Goal: Task Accomplishment & Management: Manage account settings

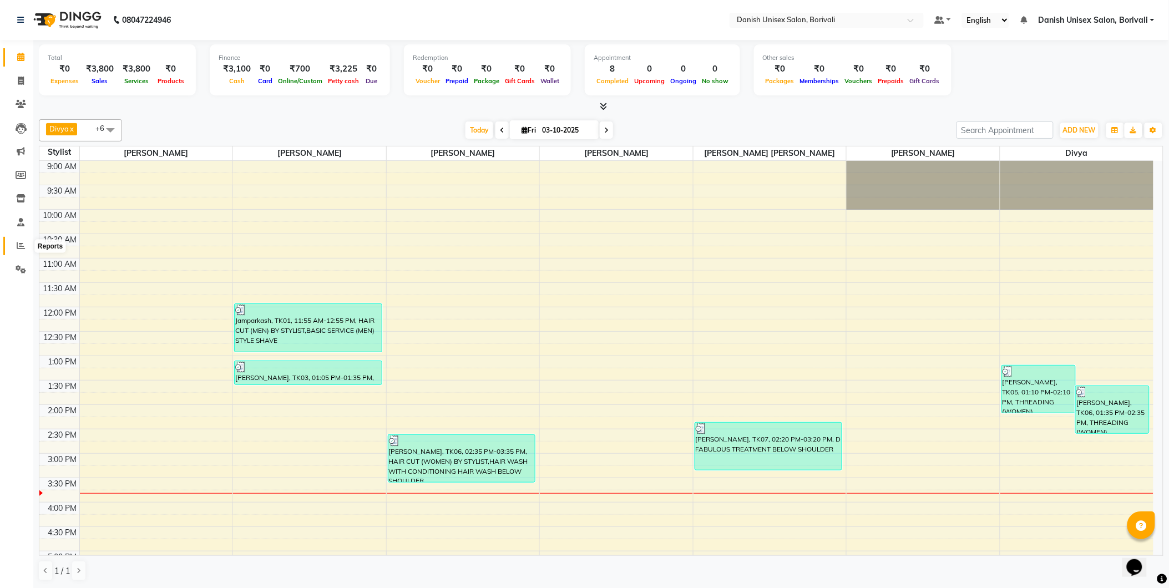
click at [22, 251] on span at bounding box center [20, 246] width 19 height 13
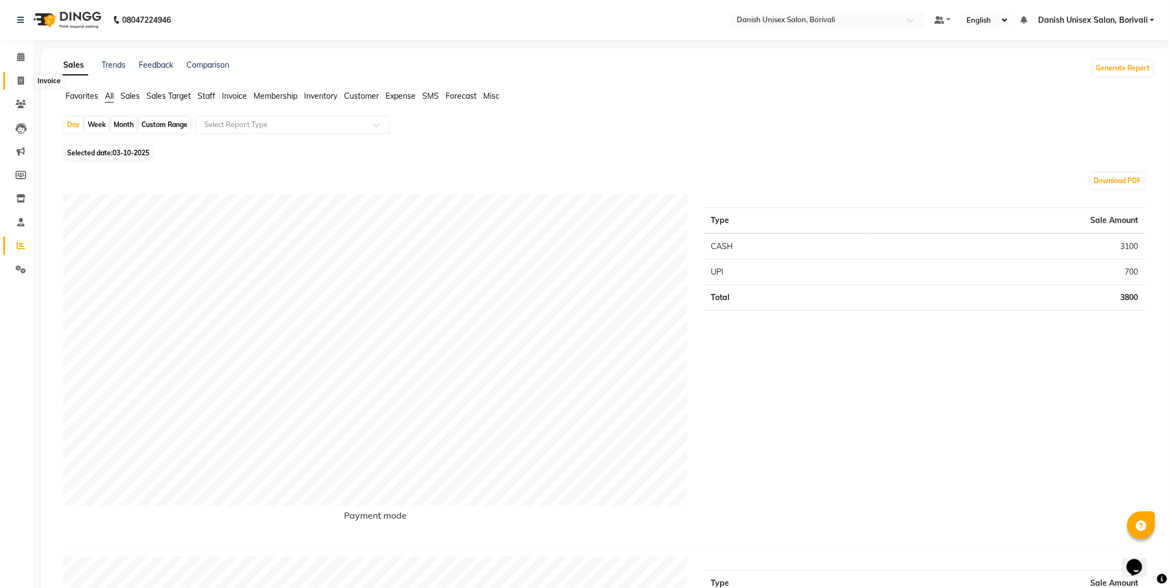
drag, startPoint x: 20, startPoint y: 85, endPoint x: 42, endPoint y: 74, distance: 24.8
click at [21, 85] on span at bounding box center [20, 81] width 19 height 13
select select "service"
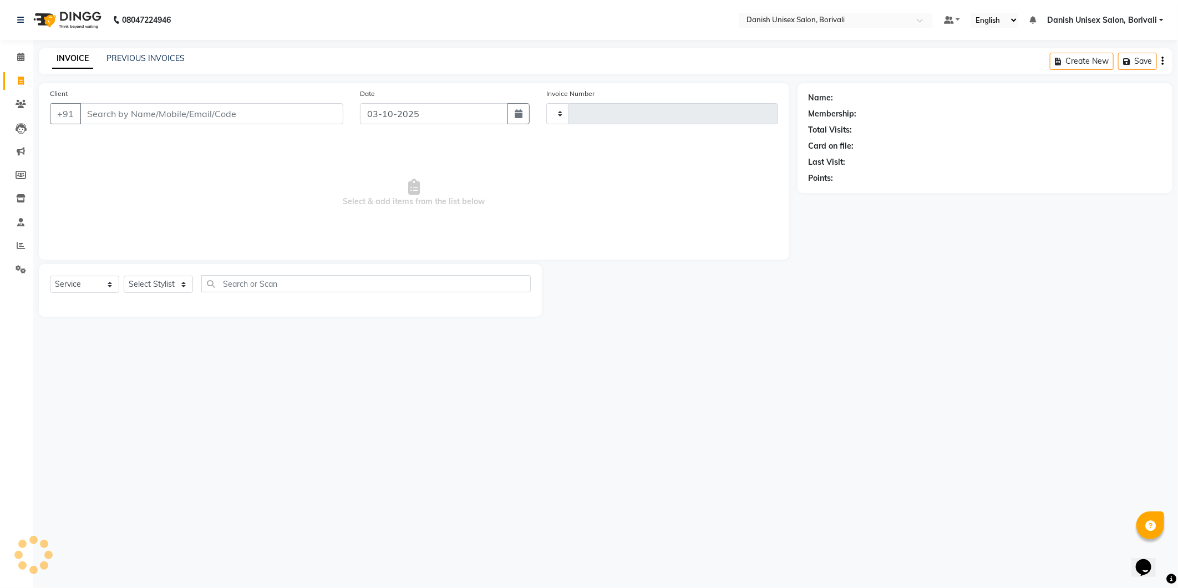
type input "2735"
select select "7068"
click at [217, 117] on input "Client" at bounding box center [212, 113] width 264 height 21
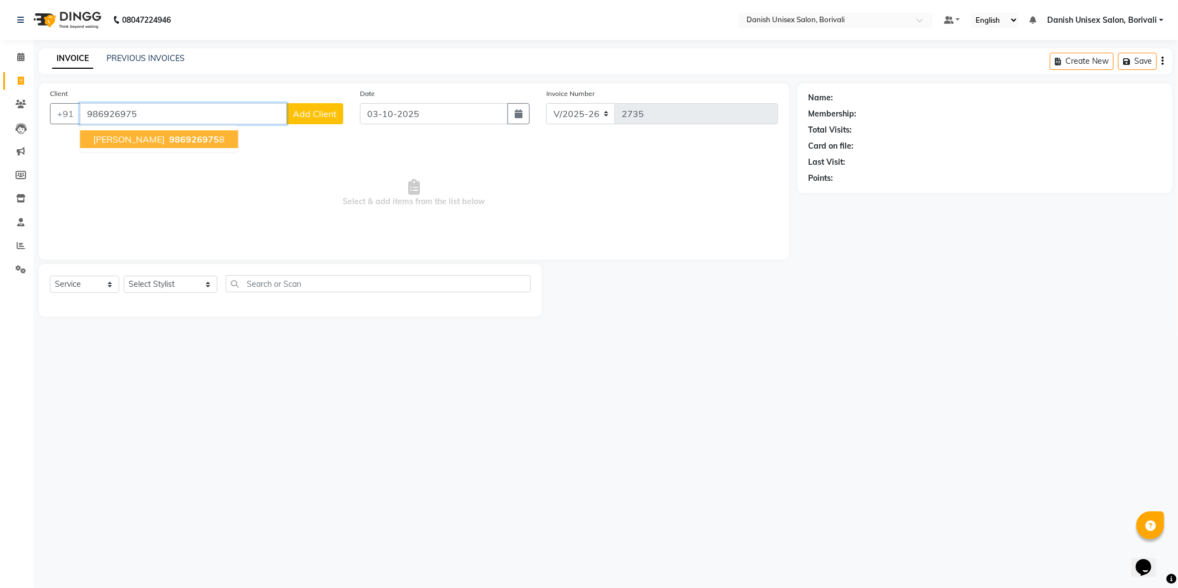
click at [175, 139] on button "[PERSON_NAME] 986926975 8" at bounding box center [159, 139] width 158 height 18
type input "9869269758"
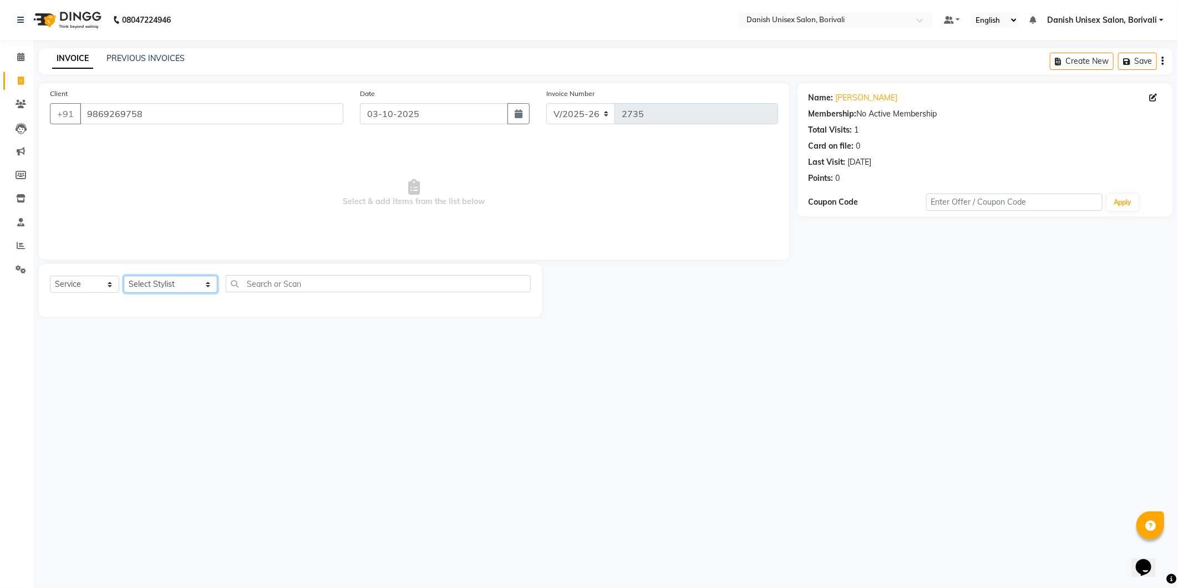
click at [193, 289] on select "Select Stylist [PERSON_NAME] Bheem [PERSON_NAME] Danish Unisex Salon, [PERSON_N…" at bounding box center [171, 284] width 94 height 17
select select "58926"
click at [124, 276] on select "Select Stylist [PERSON_NAME] Bheem [PERSON_NAME] Danish Unisex Salon, [PERSON_N…" at bounding box center [171, 284] width 94 height 17
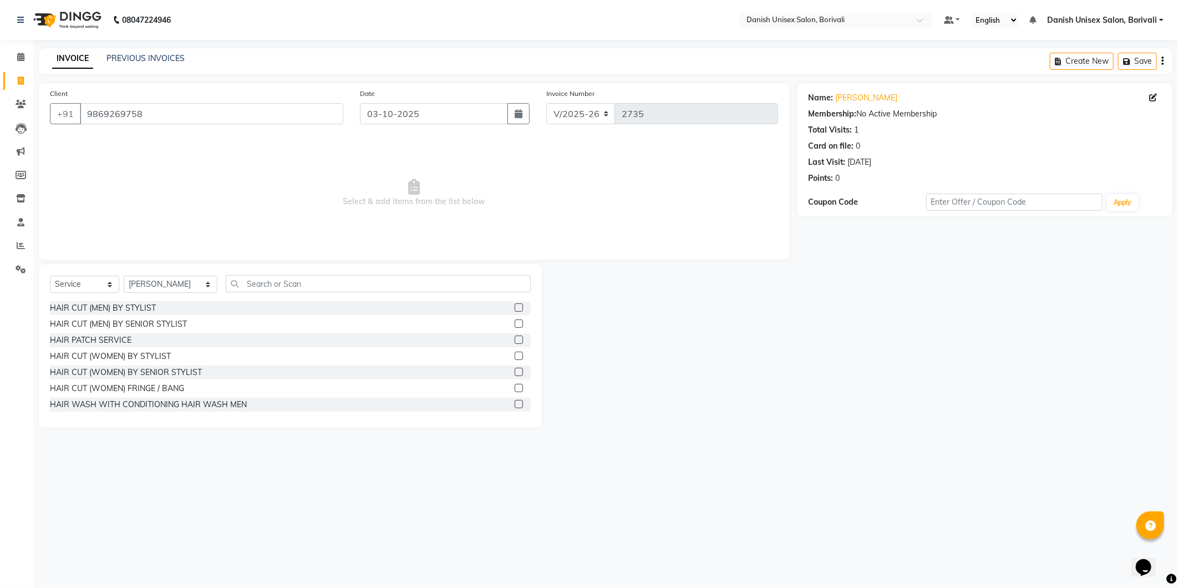
click at [515, 358] on label at bounding box center [519, 356] width 8 height 8
click at [515, 358] on input "checkbox" at bounding box center [518, 356] width 7 height 7
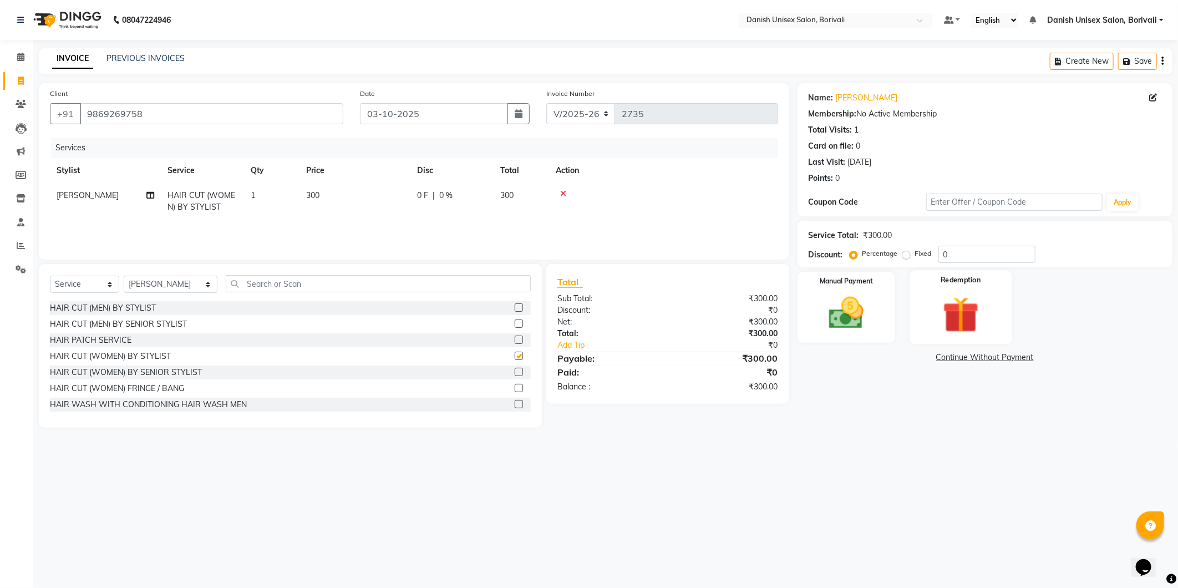
checkbox input "false"
click at [878, 318] on div "Manual Payment" at bounding box center [847, 307] width 102 height 74
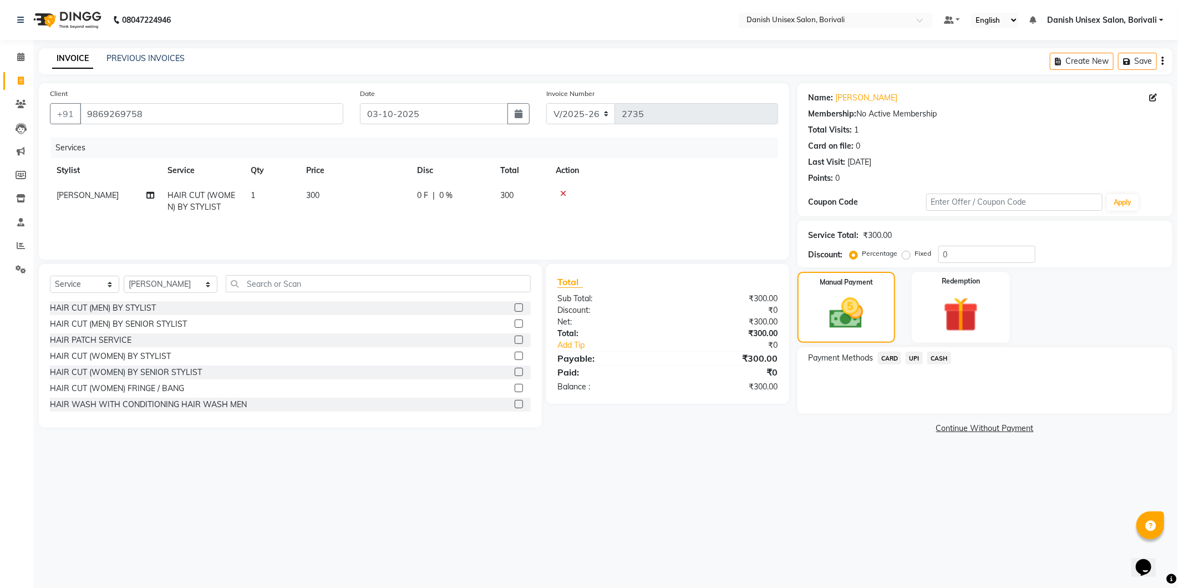
drag, startPoint x: 934, startPoint y: 356, endPoint x: 947, endPoint y: 363, distance: 14.4
click at [936, 356] on span "CASH" at bounding box center [940, 358] width 24 height 13
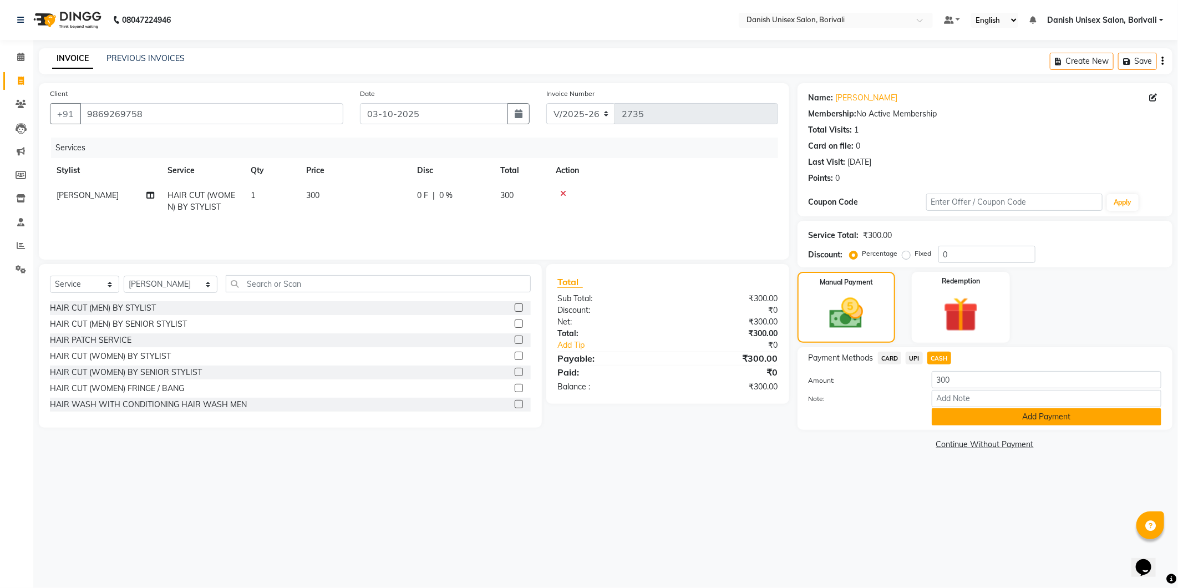
click at [1013, 422] on button "Add Payment" at bounding box center [1047, 416] width 230 height 17
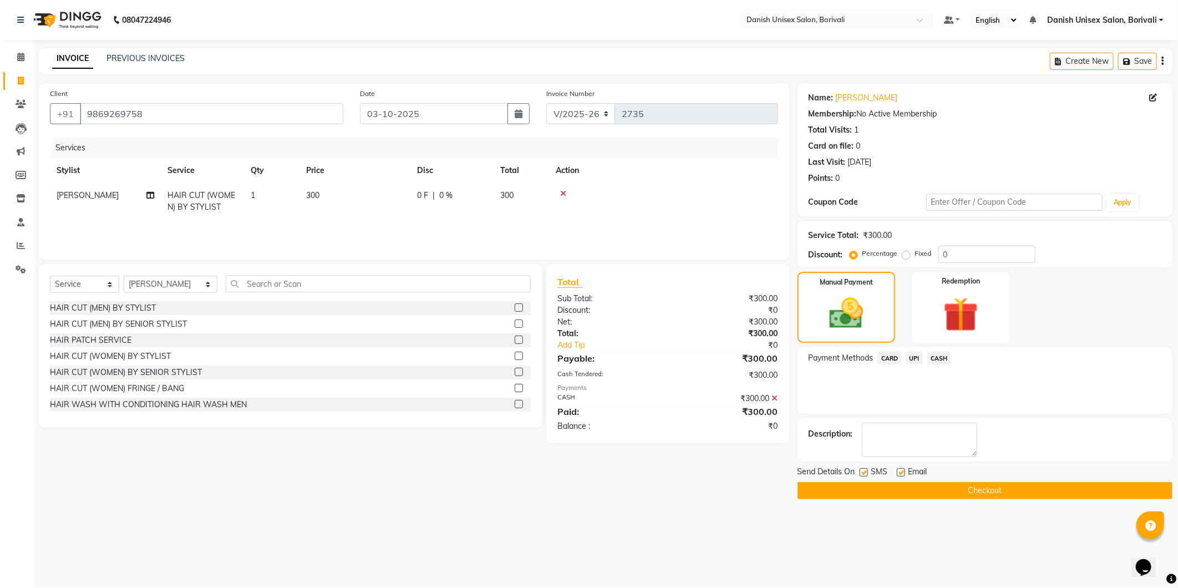
click at [1003, 491] on button "Checkout" at bounding box center [985, 490] width 375 height 17
